Goal: Transaction & Acquisition: Purchase product/service

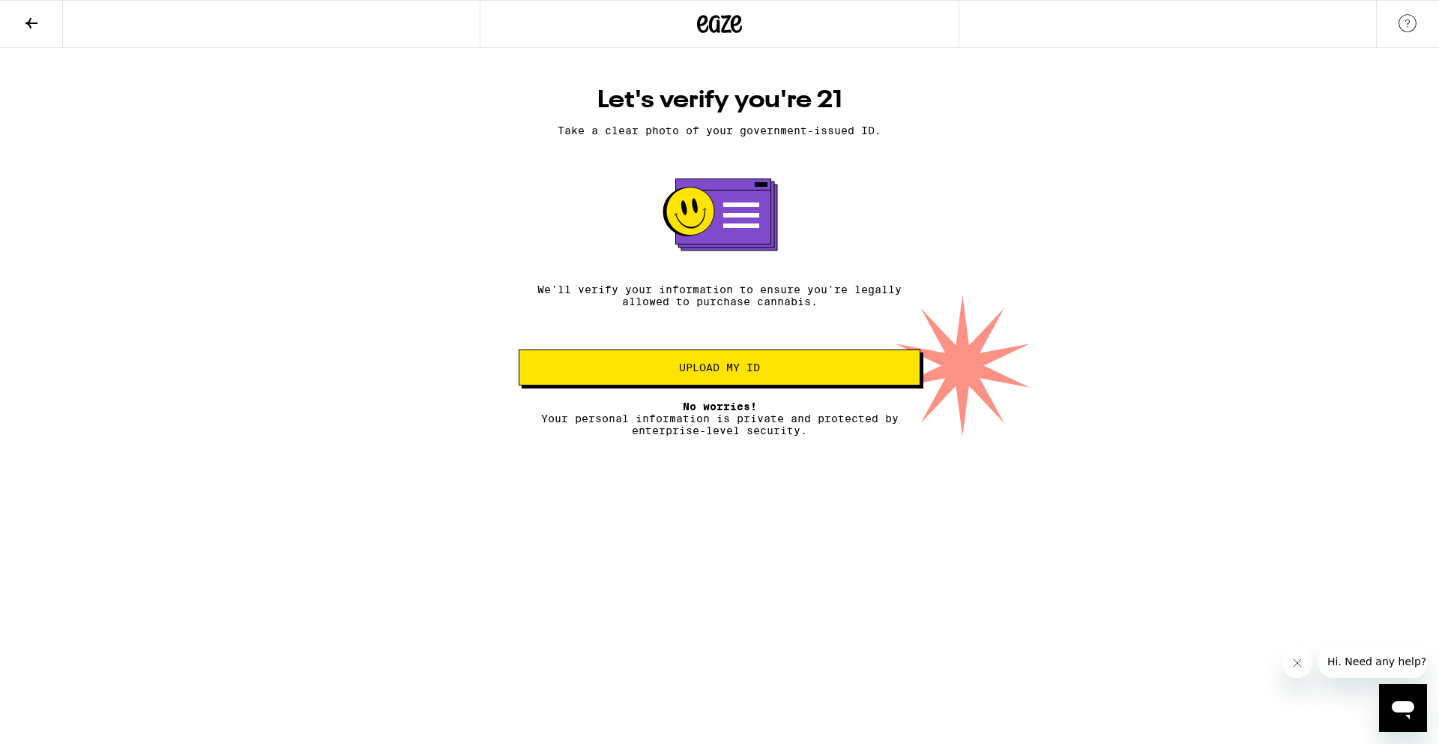
click at [32, 25] on icon at bounding box center [31, 23] width 18 height 18
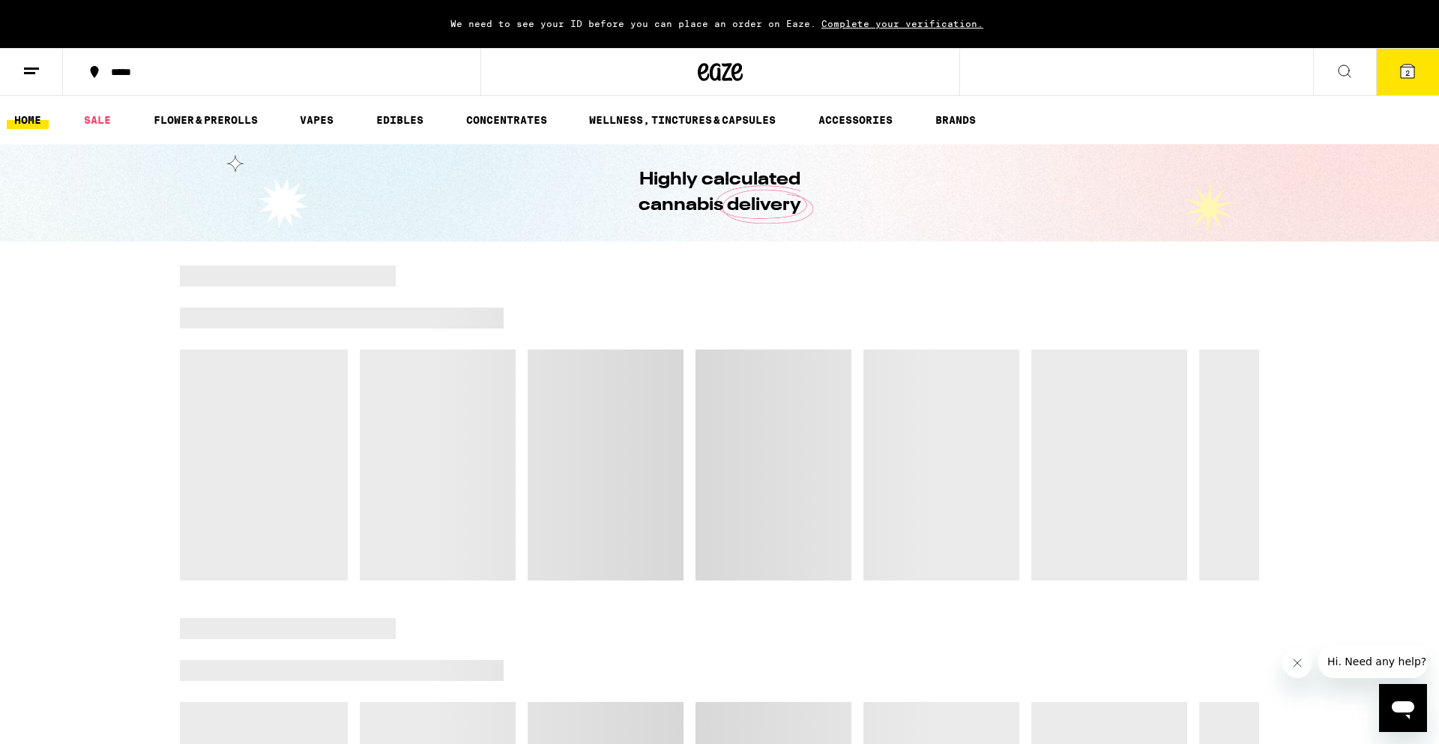
click at [892, 25] on span "Complete your verification." at bounding box center [902, 24] width 172 height 10
